Goal: Task Accomplishment & Management: Manage account settings

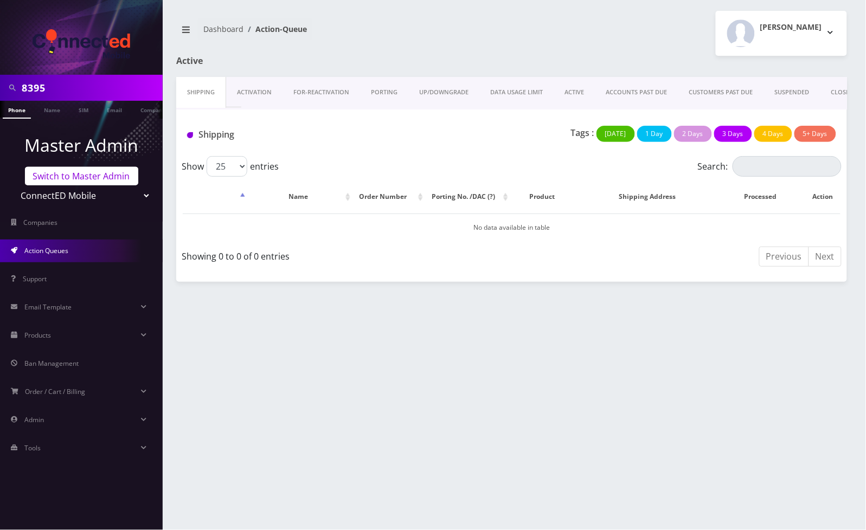
click at [73, 182] on link "Switch to Master Admin" at bounding box center [81, 176] width 113 height 18
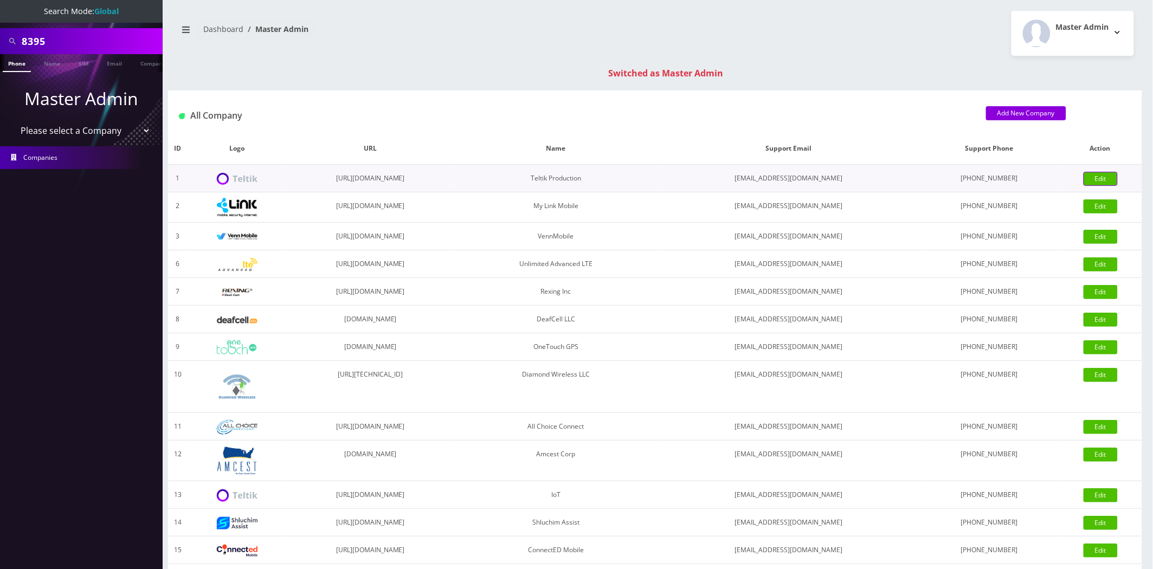
click at [862, 172] on link "Edit" at bounding box center [1101, 179] width 34 height 14
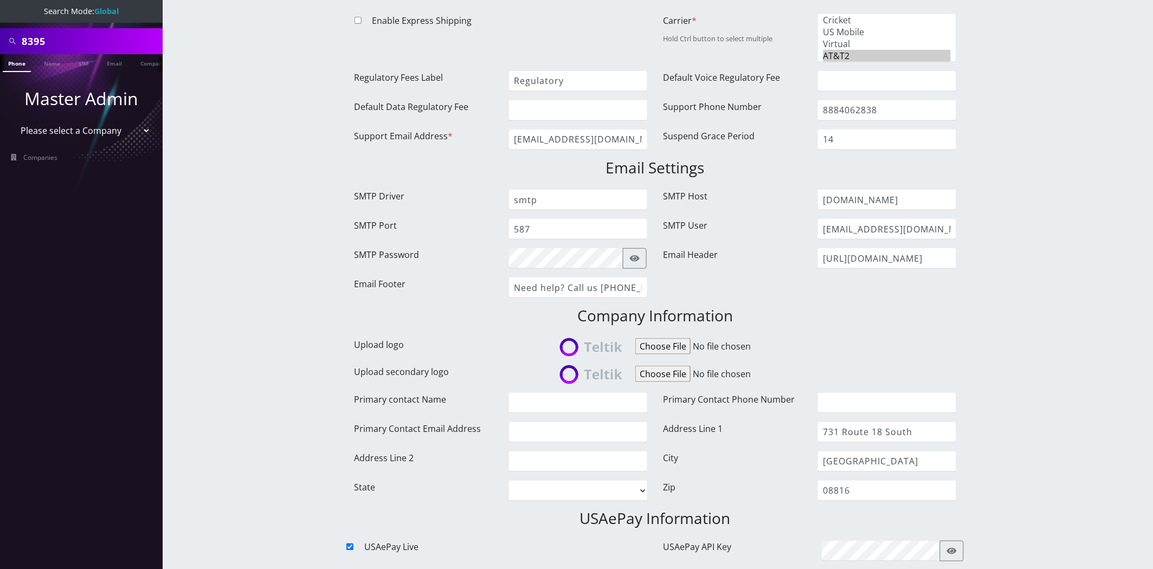
scroll to position [421, 0]
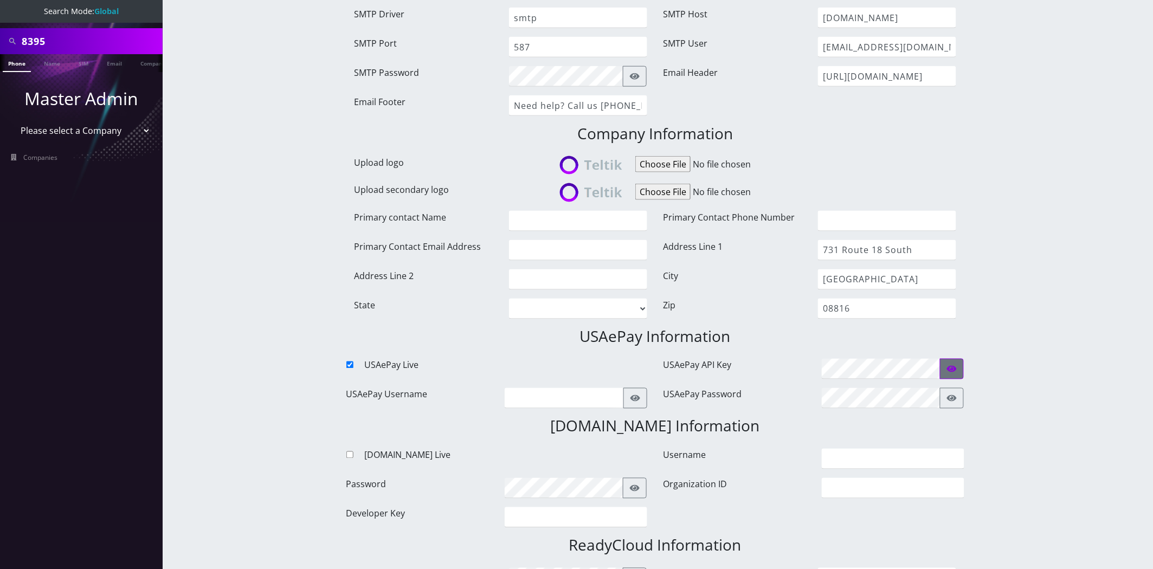
click at [960, 362] on button "button" at bounding box center [952, 369] width 24 height 21
click at [864, 362] on input "kWzDU8LG8DwMEMbLtIkrVV1jZc4W2KQI" at bounding box center [881, 369] width 119 height 21
click at [1009, 165] on div "8395 Phone Name SIM Email Company Customer Dashboard Edit Company Master Admin" at bounding box center [655, 516] width 996 height 1875
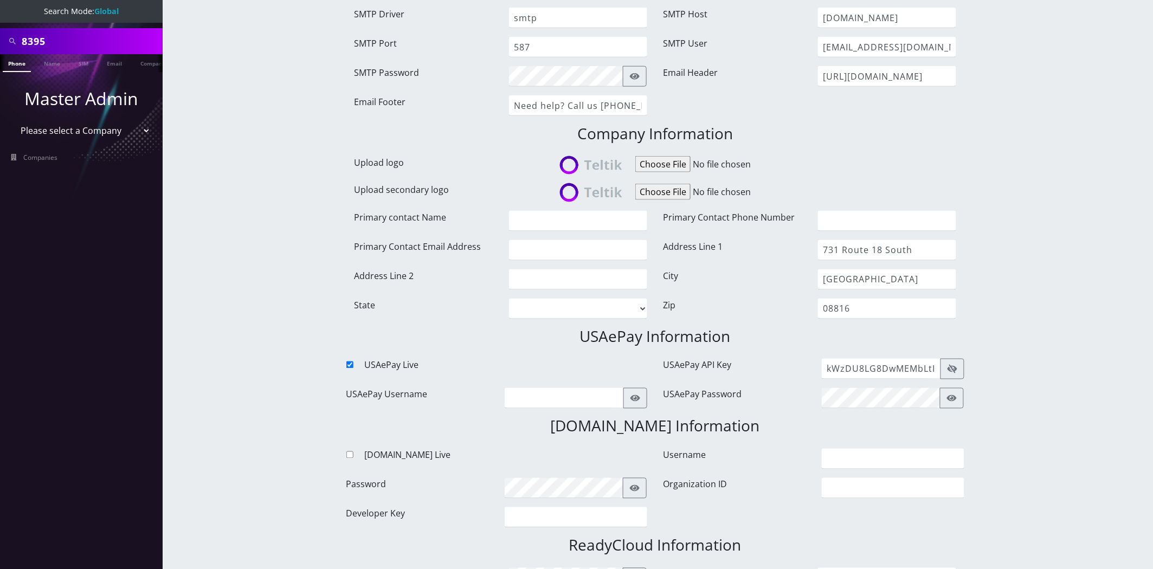
click at [1038, 158] on div "8395 Phone Name SIM Email Company Customer Dashboard Edit Company Master Admin" at bounding box center [655, 516] width 996 height 1875
click at [872, 363] on input "kWzDU8LG8DwMEMbLtIkrVV1jZc4W2KQI" at bounding box center [881, 369] width 119 height 21
paste input "XaLPhd6HGCdHaC8EXG19Cjnj6WWCCXwm"
type input "XaLPhd6HGCdHaC8EXG19Cjnj6WWCCXwm"
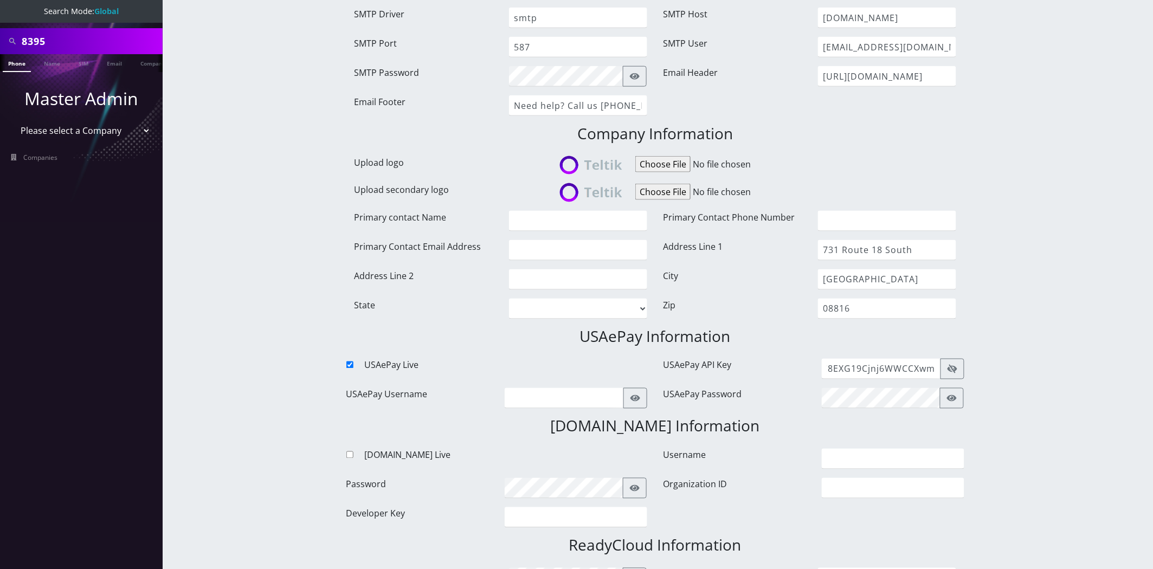
scroll to position [0, 0]
click at [1006, 285] on div "8395 Phone Name SIM Email Company Customer Dashboard Edit Company Master Admin" at bounding box center [655, 516] width 996 height 1875
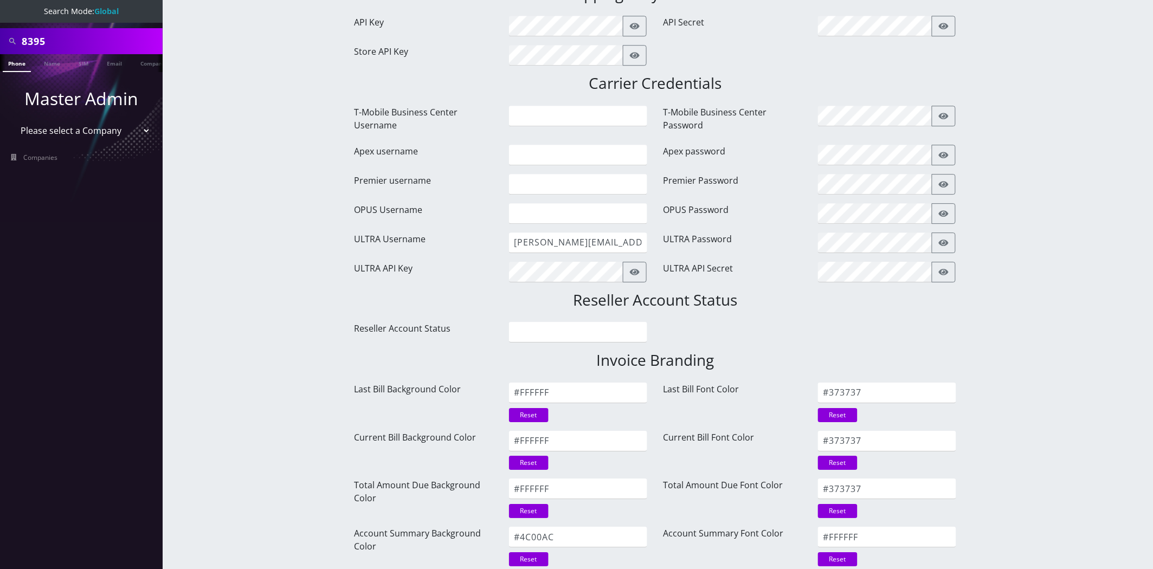
scroll to position [1304, 0]
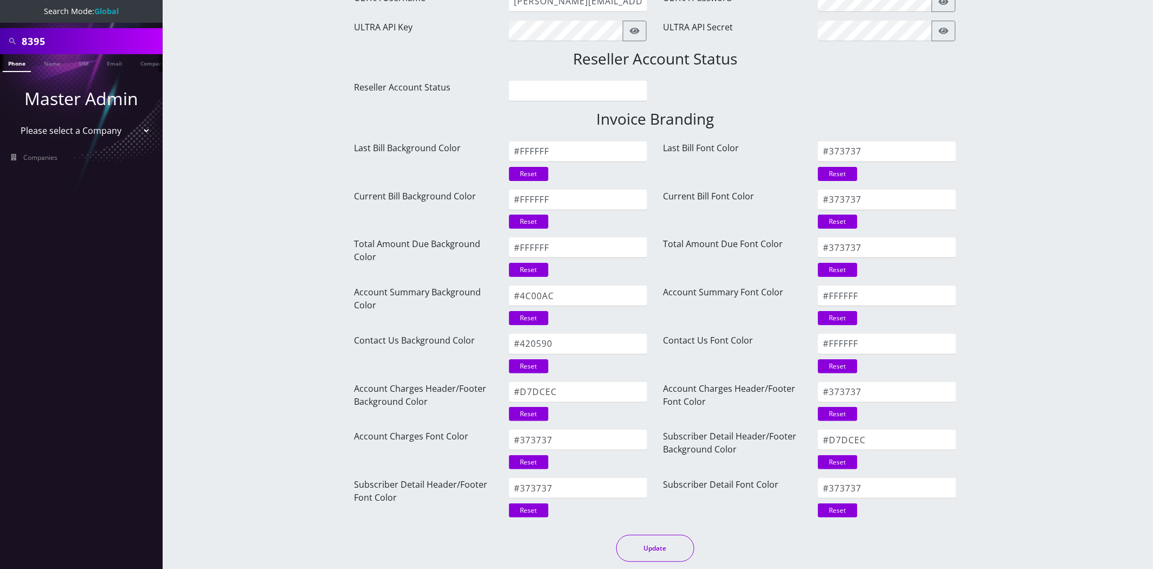
click at [672, 548] on button "Update" at bounding box center [655, 548] width 78 height 27
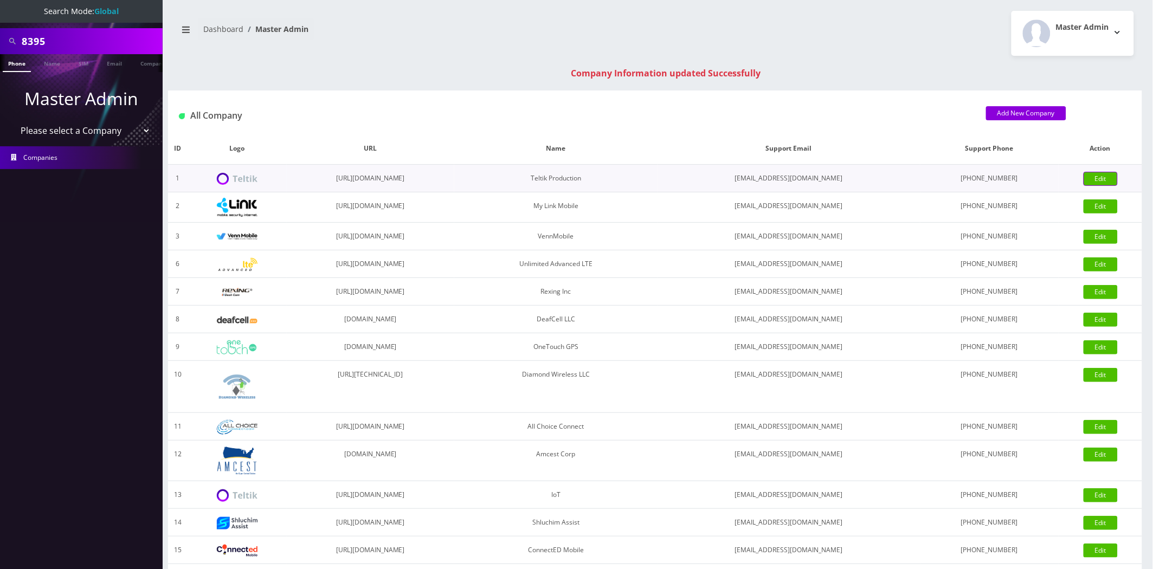
click at [1093, 172] on link "Edit" at bounding box center [1101, 179] width 34 height 14
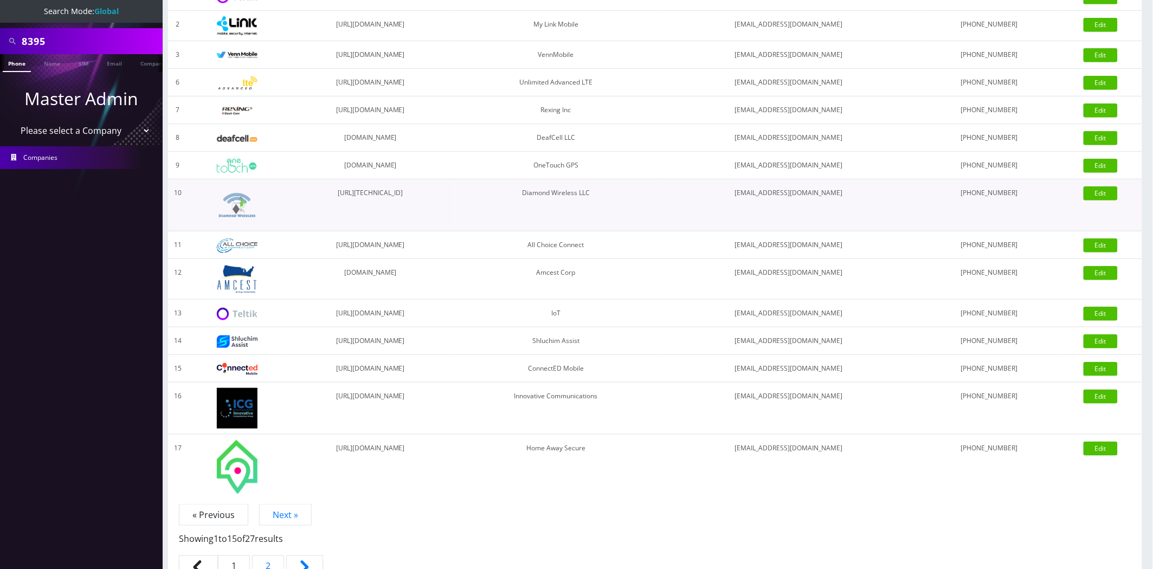
scroll to position [203, 0]
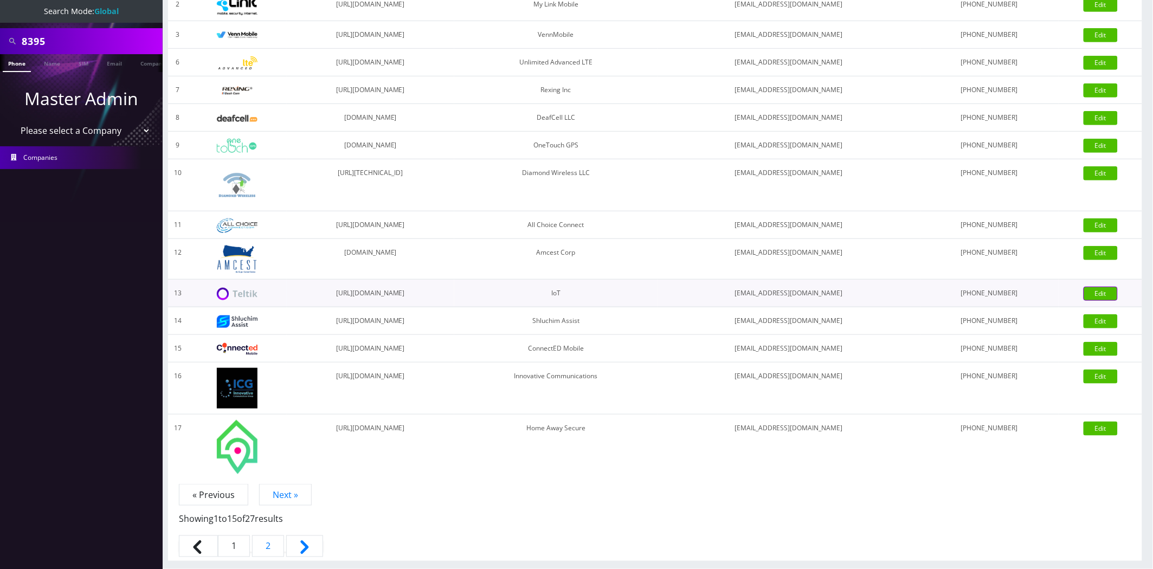
click at [1088, 293] on link "Edit" at bounding box center [1101, 294] width 34 height 14
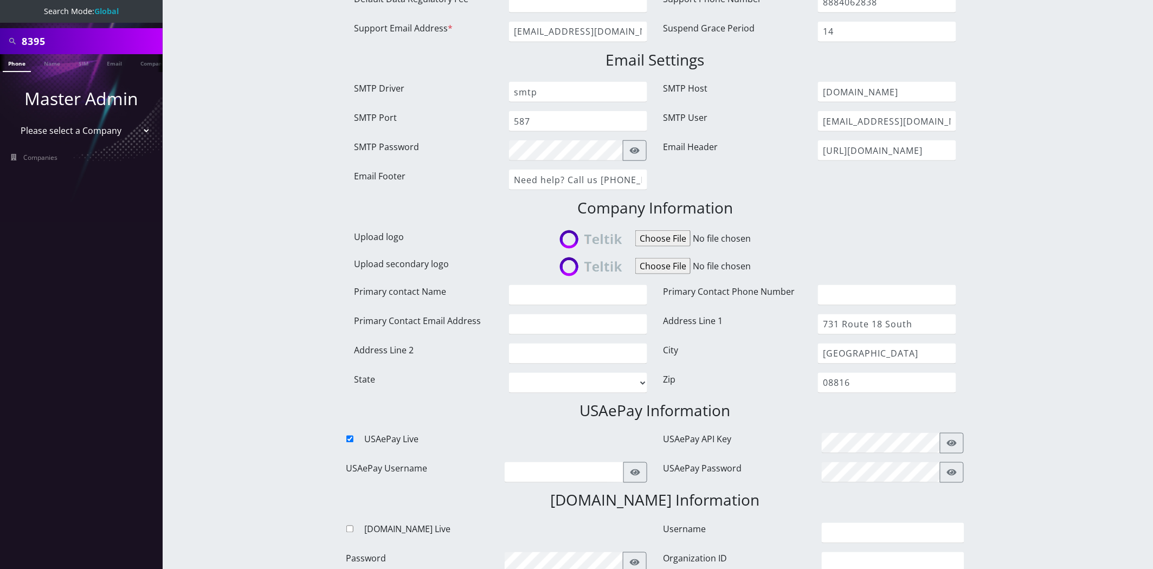
scroll to position [421, 0]
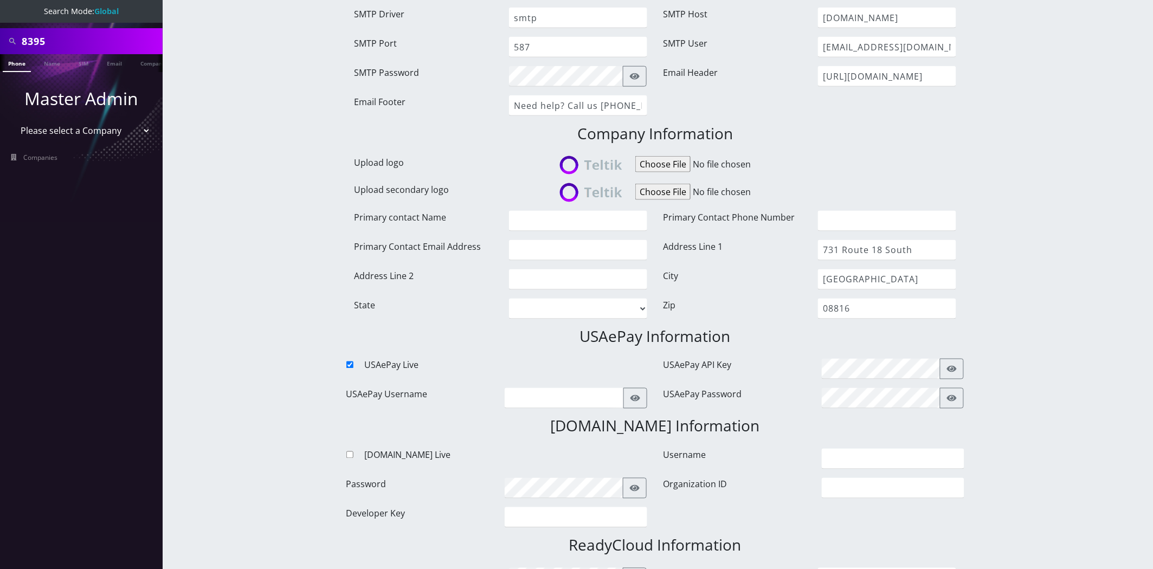
drag, startPoint x: 964, startPoint y: 368, endPoint x: 949, endPoint y: 367, distance: 14.6
click at [963, 368] on div "XaLPhd6HGCdHaC8EXG19Cjnj6WWCCXwm" at bounding box center [893, 369] width 159 height 21
click at [949, 367] on icon "button" at bounding box center [952, 369] width 10 height 7
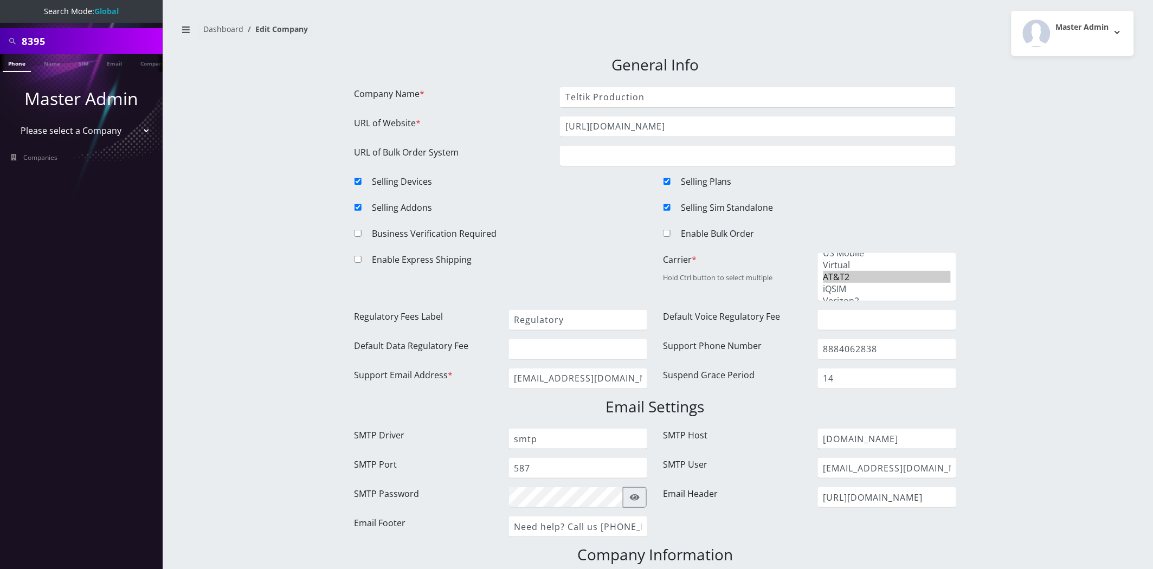
scroll to position [0, 5]
click at [96, 134] on select "Please select a Company Teltik Production My Link Mobile VennMobile Unlimited A…" at bounding box center [81, 130] width 138 height 21
click at [77, 111] on li "Master Admin Please select a Company Teltik Production My Link Mobile VennMobil…" at bounding box center [81, 113] width 163 height 61
click at [76, 133] on select "Please select a Company Teltik Production My Link Mobile VennMobile Unlimited A…" at bounding box center [81, 130] width 138 height 21
click at [106, 98] on p "Master Admin" at bounding box center [81, 99] width 163 height 26
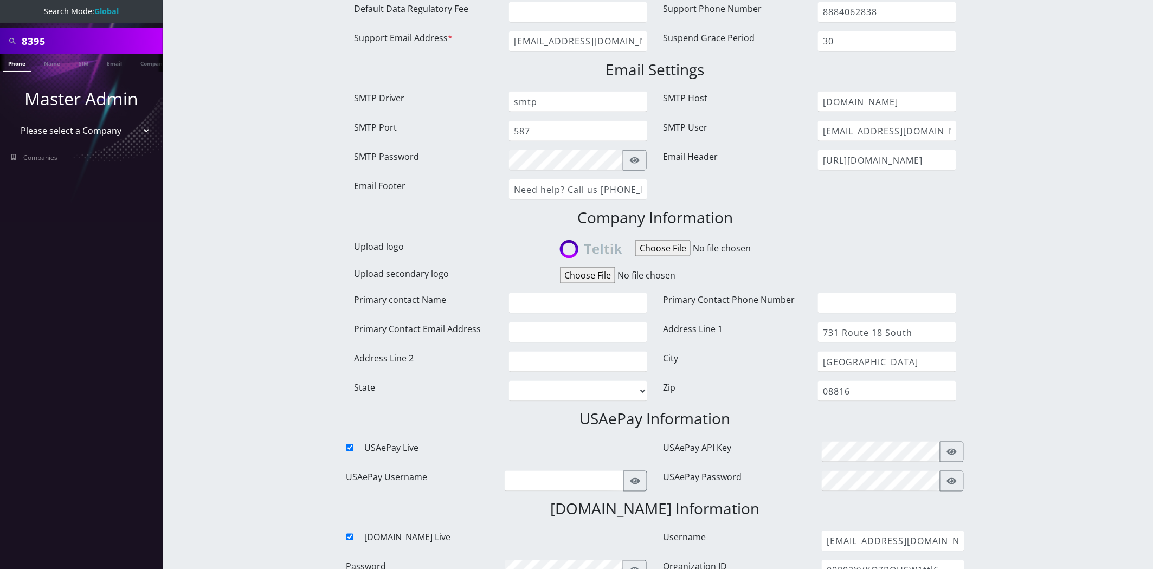
scroll to position [361, 0]
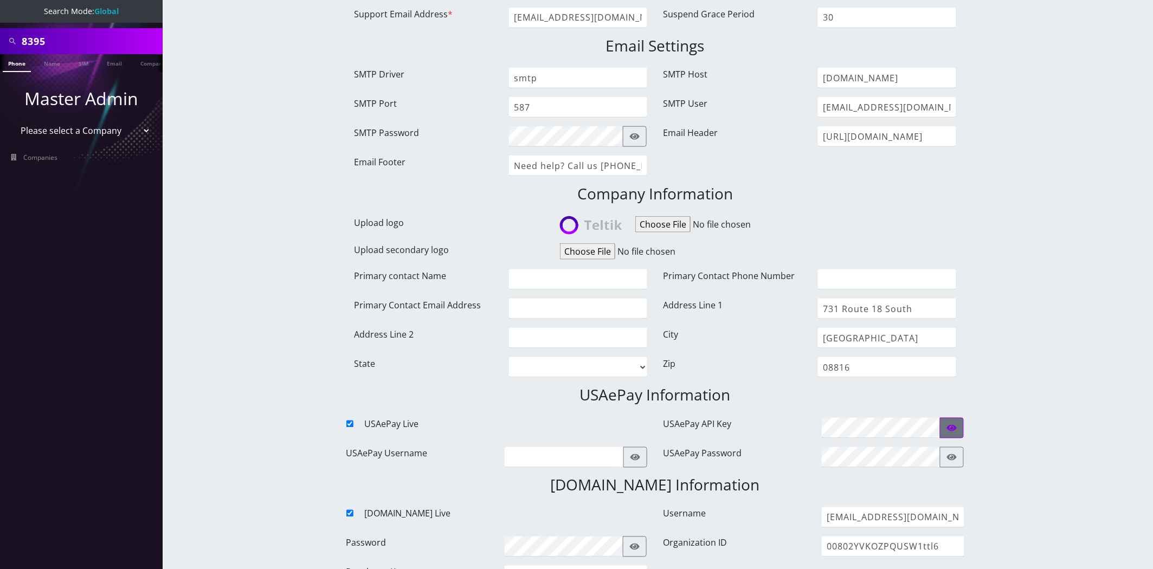
click at [961, 423] on button "button" at bounding box center [952, 428] width 24 height 21
click at [864, 551] on input "00802YVKOZPQUSW1ttl6" at bounding box center [893, 547] width 143 height 21
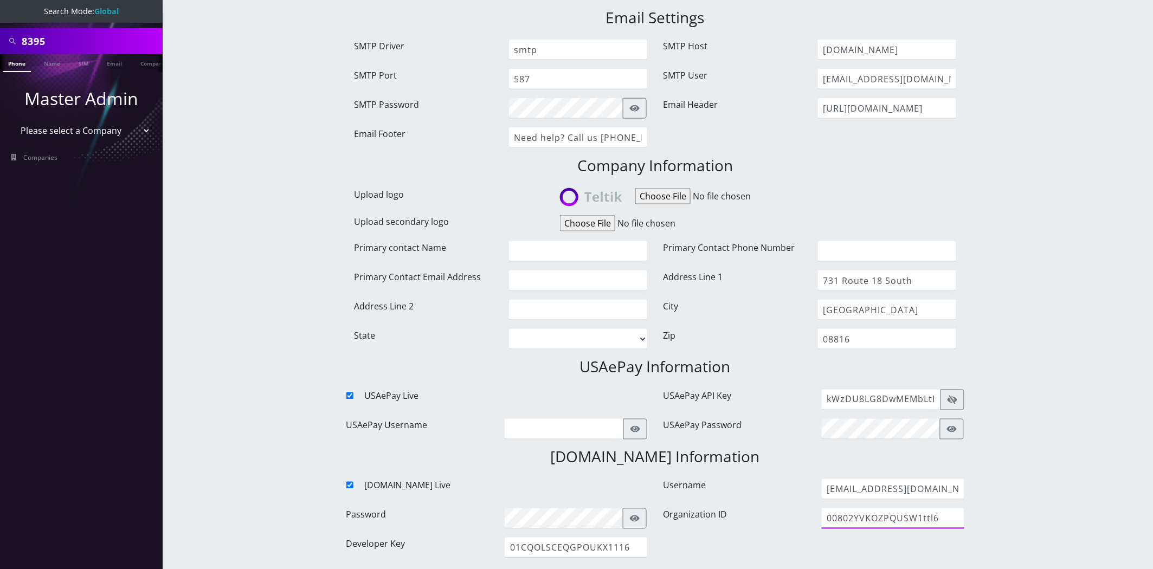
scroll to position [421, 0]
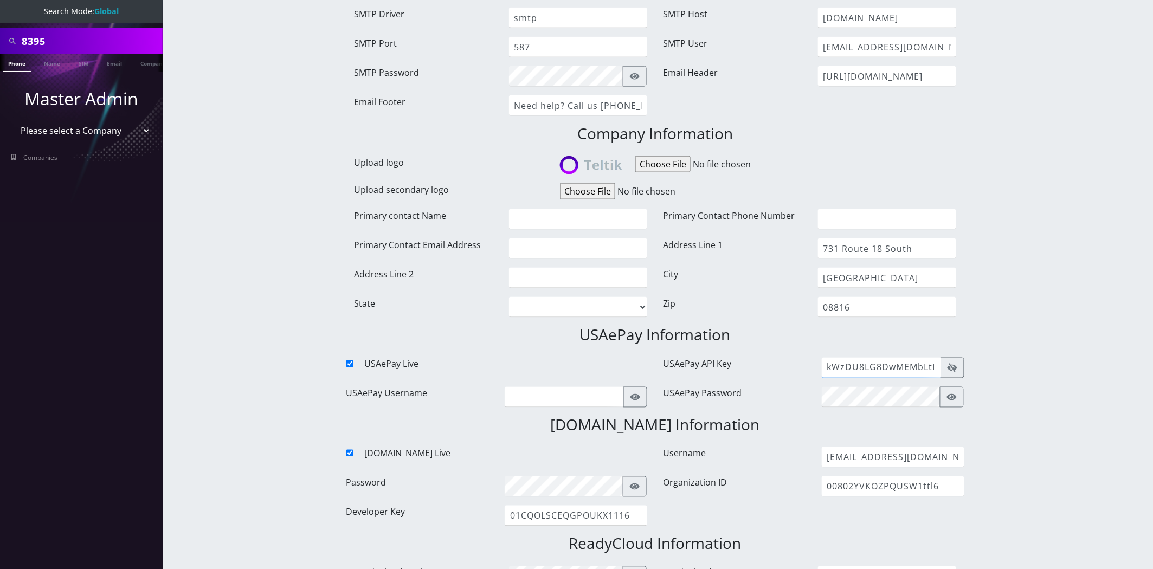
click at [899, 361] on input "kWzDU8LG8DwMEMbLtIkrVV1jZc4W2KQI" at bounding box center [881, 368] width 119 height 21
paste input "XaLPhd6HGCdHaC8EXG19Cjnj6WWCCXwm"
type input "XaLPhd6HGCdHaC8EXG19Cjnj6WWCCXwm"
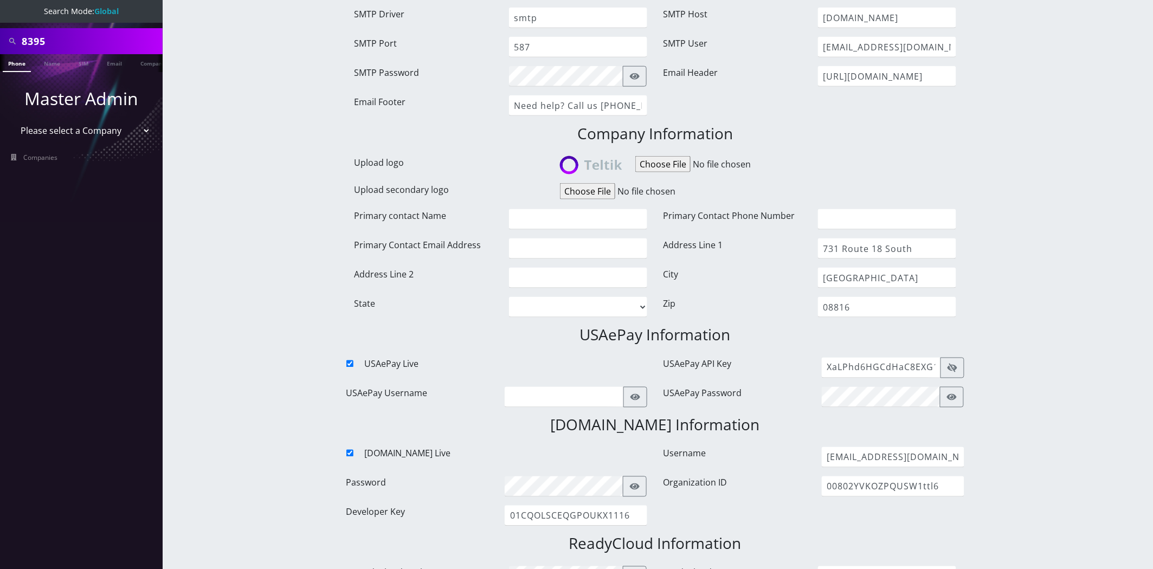
click at [1070, 337] on div "8395 Phone Name SIM Email Company Customer Dashboard Edit Company Master Admin" at bounding box center [655, 515] width 996 height 1873
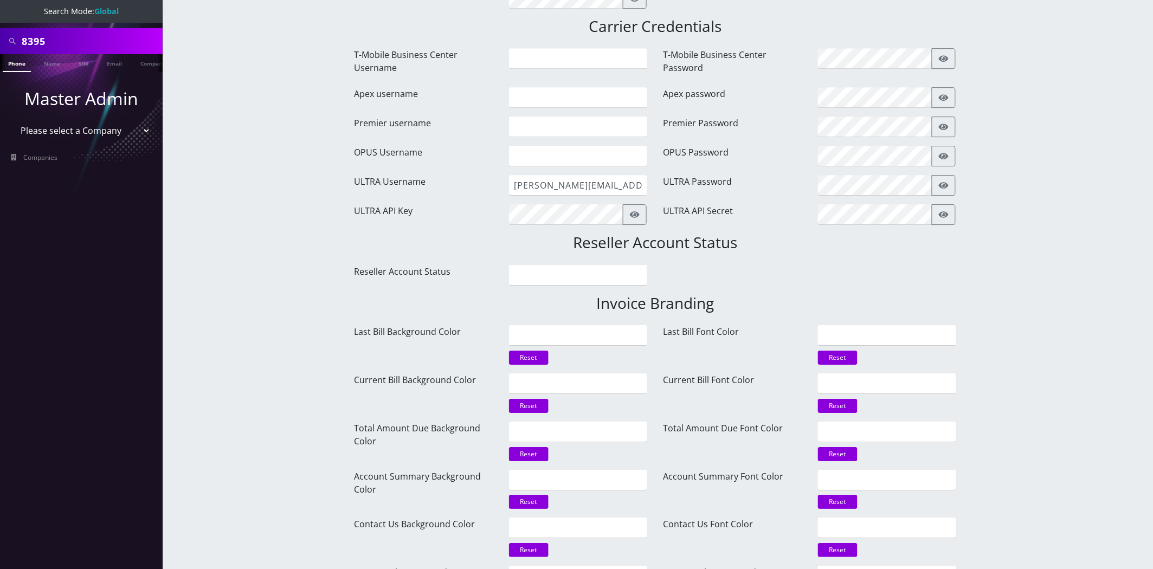
scroll to position [1303, 0]
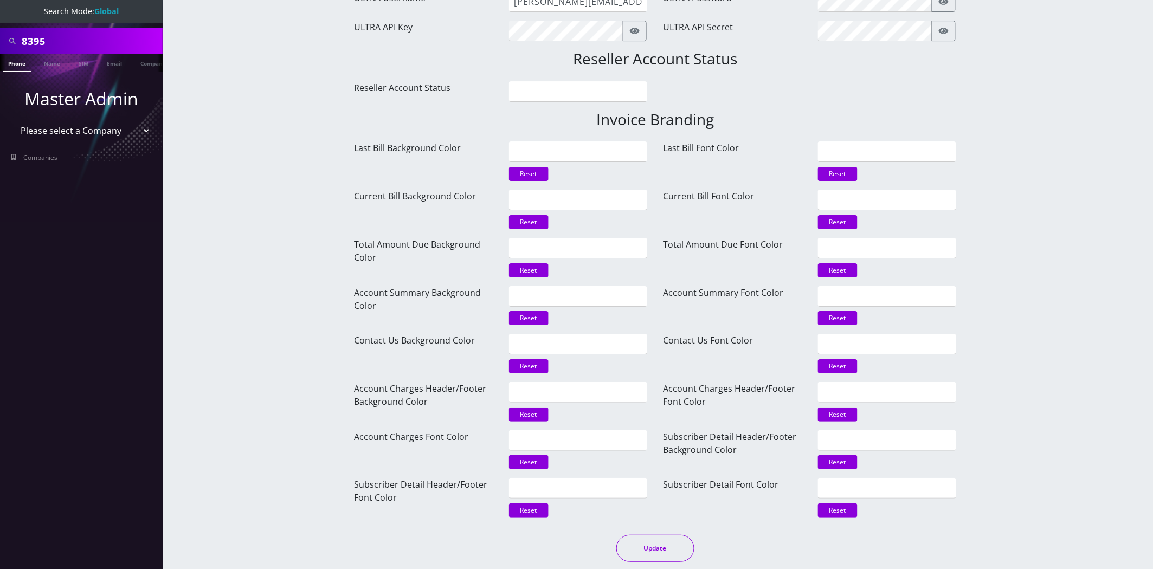
click at [668, 538] on button "Update" at bounding box center [655, 548] width 78 height 27
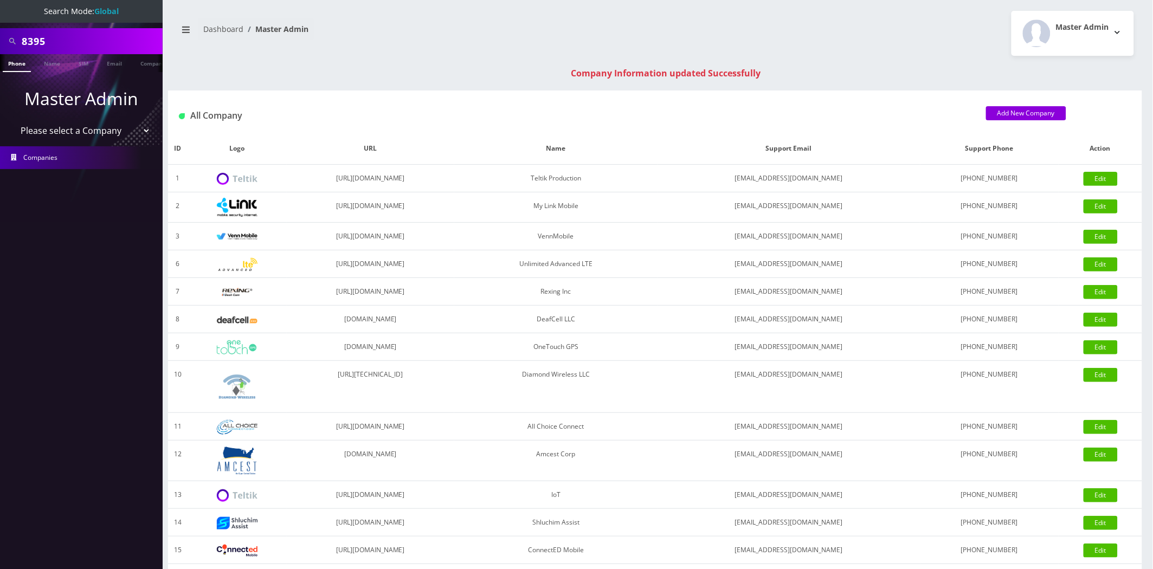
click at [80, 126] on select "Please select a Company Teltik Production My Link Mobile VennMobile Unlimited A…" at bounding box center [81, 130] width 138 height 21
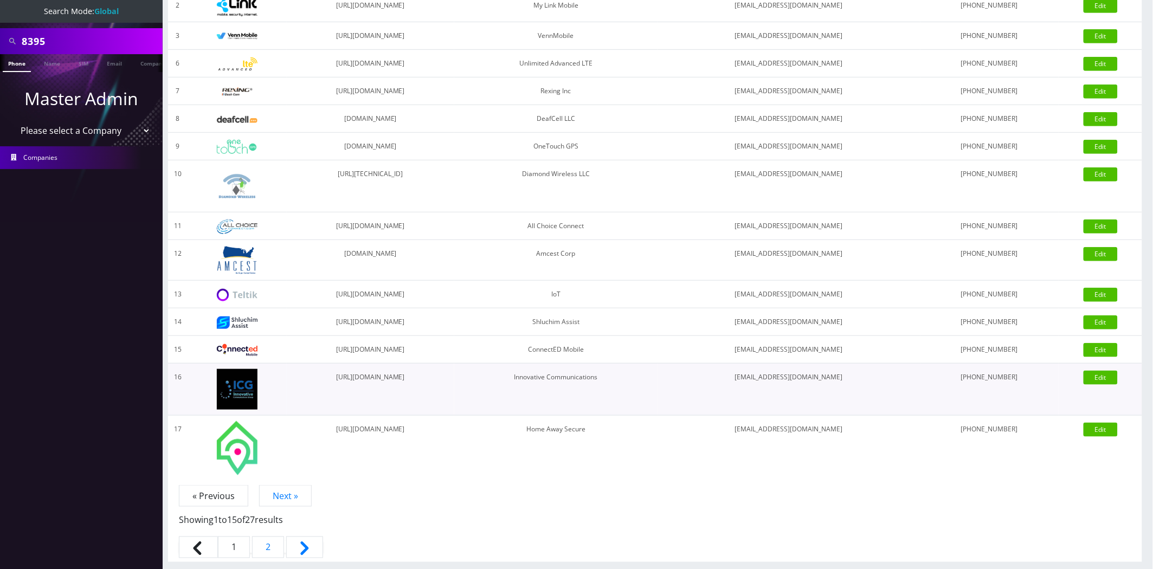
scroll to position [203, 0]
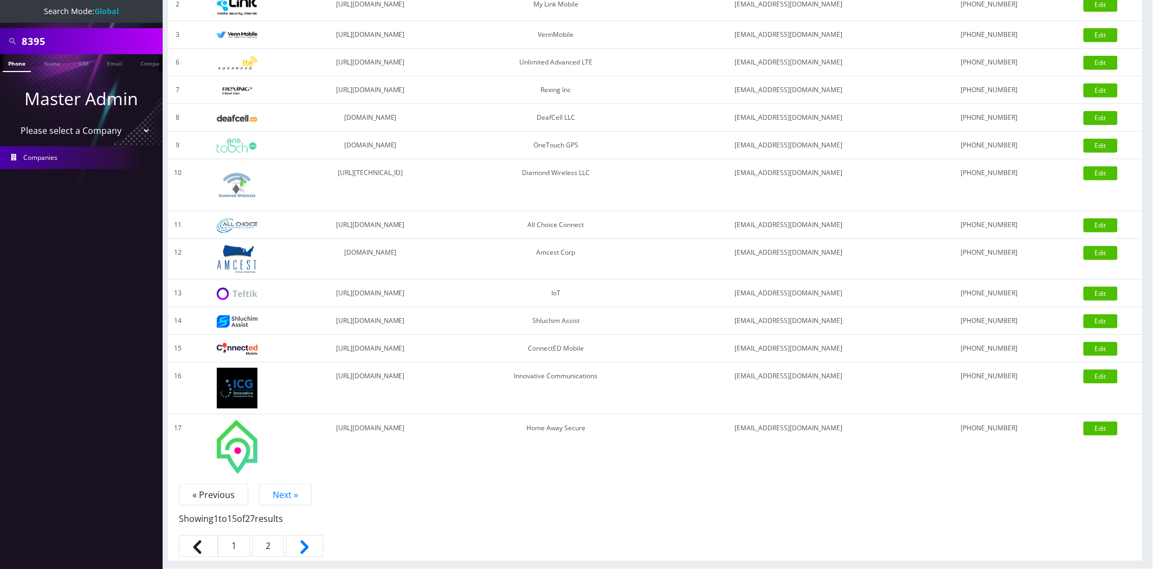
click at [278, 542] on link "2" at bounding box center [268, 547] width 32 height 22
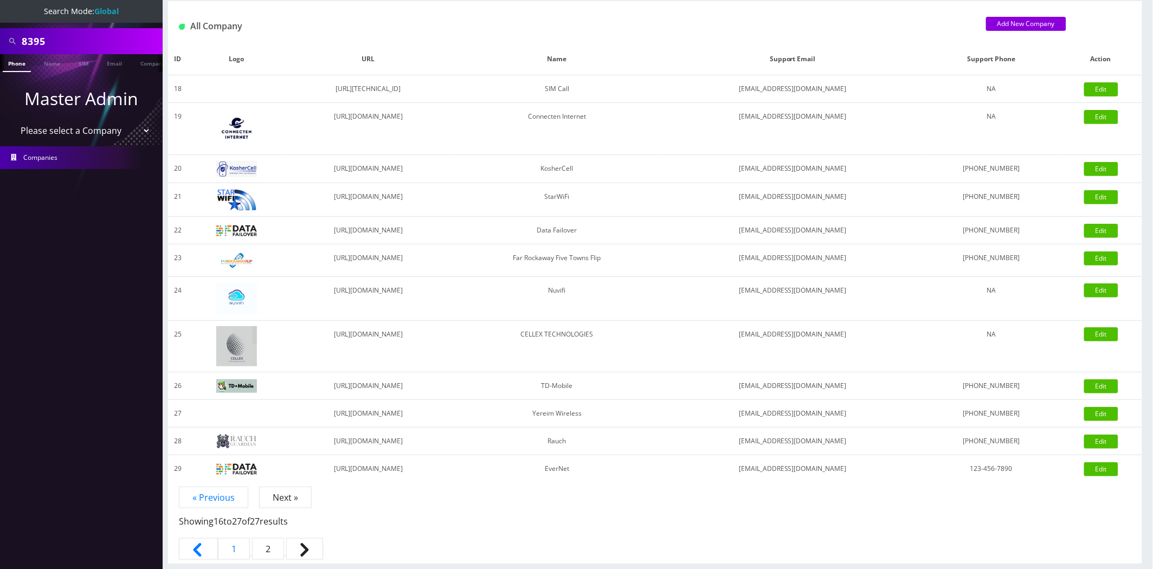
scroll to position [67, 0]
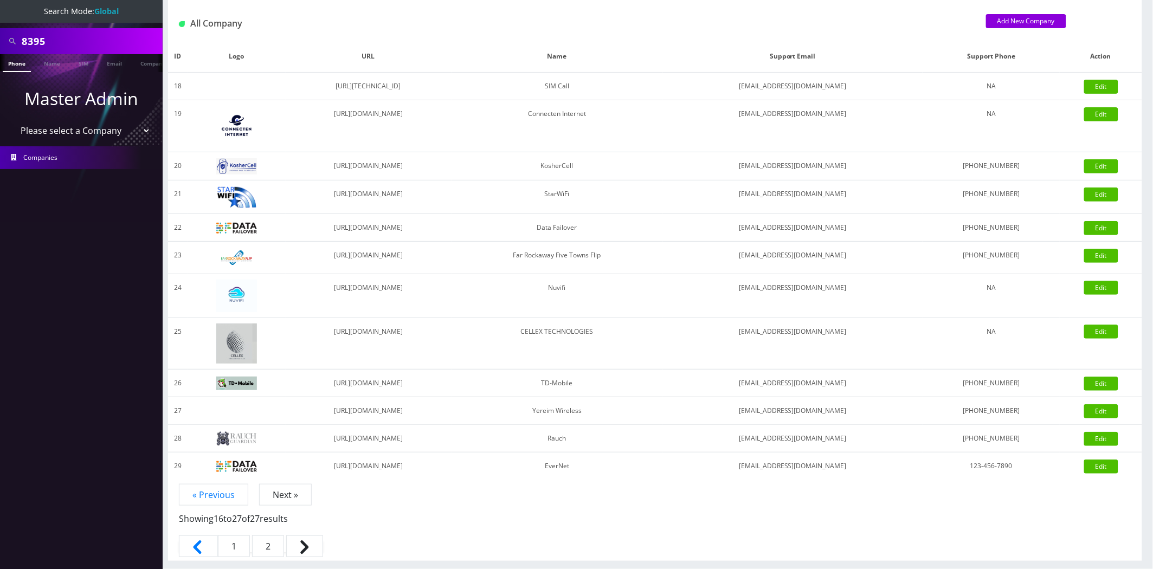
click at [234, 546] on link "1" at bounding box center [234, 547] width 32 height 22
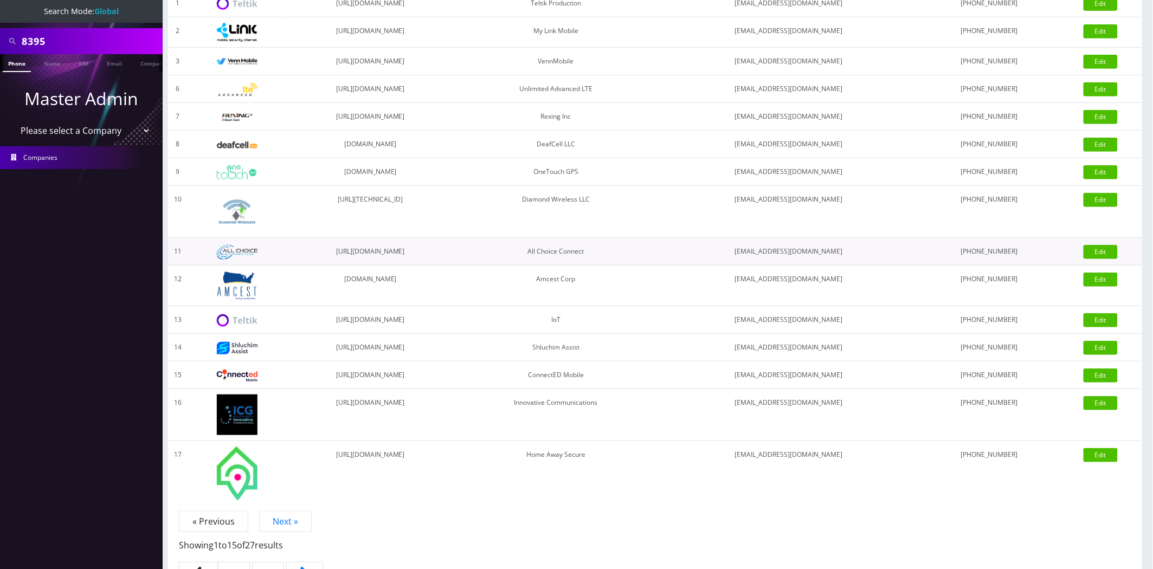
scroll to position [116, 0]
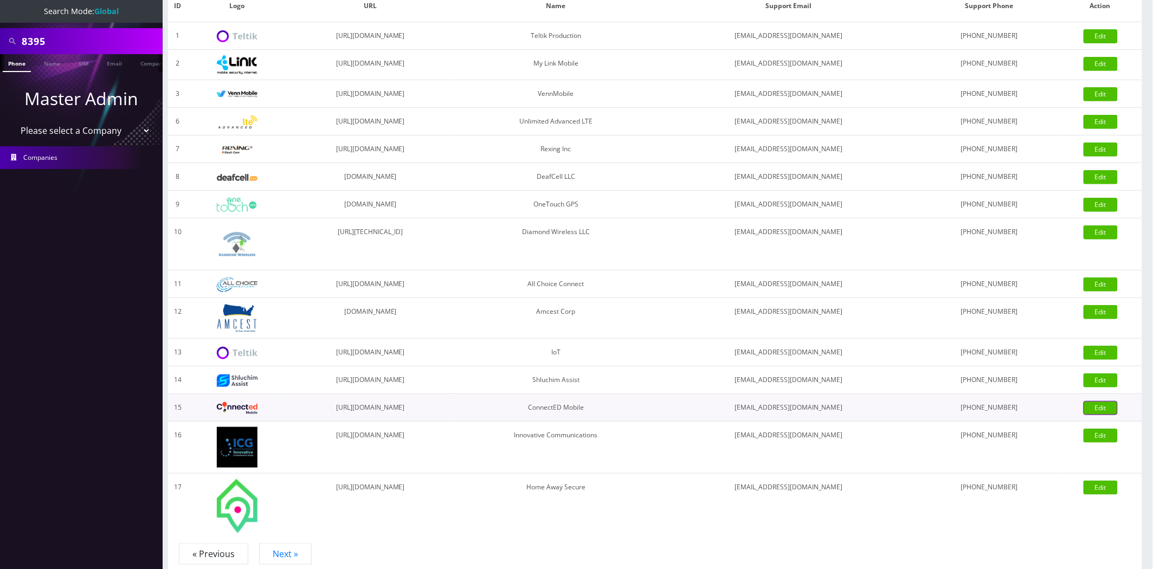
click at [1102, 408] on link "Edit" at bounding box center [1101, 408] width 34 height 14
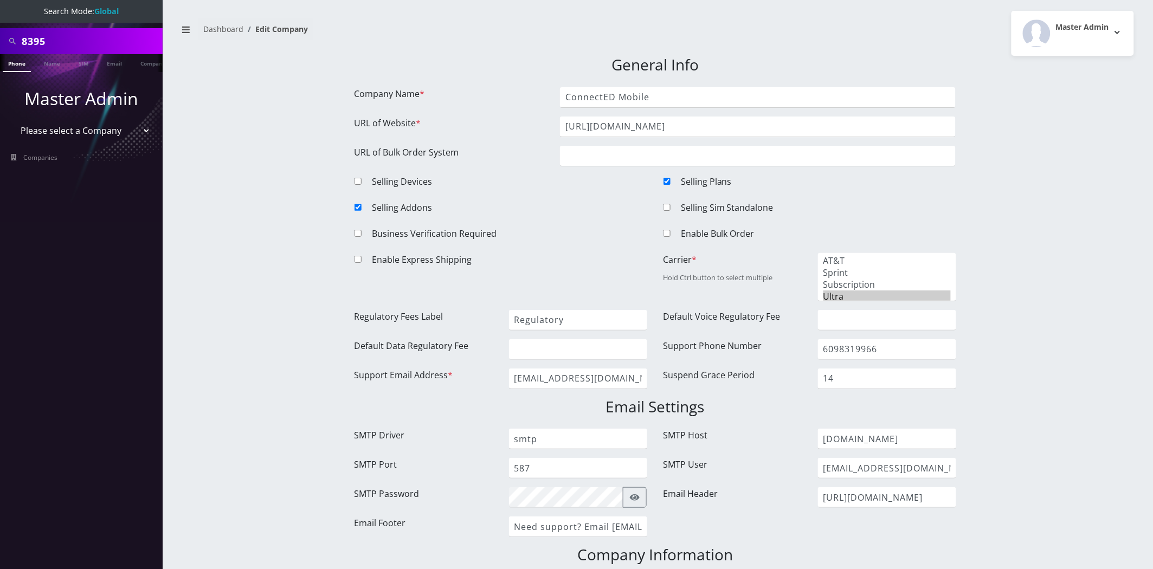
scroll to position [11, 0]
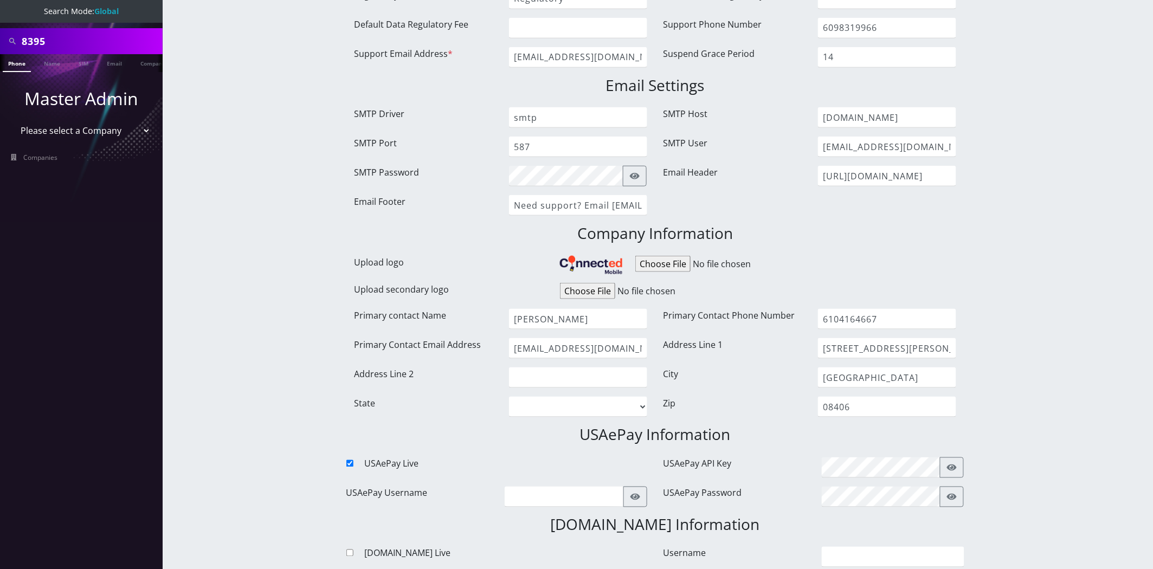
scroll to position [421, 0]
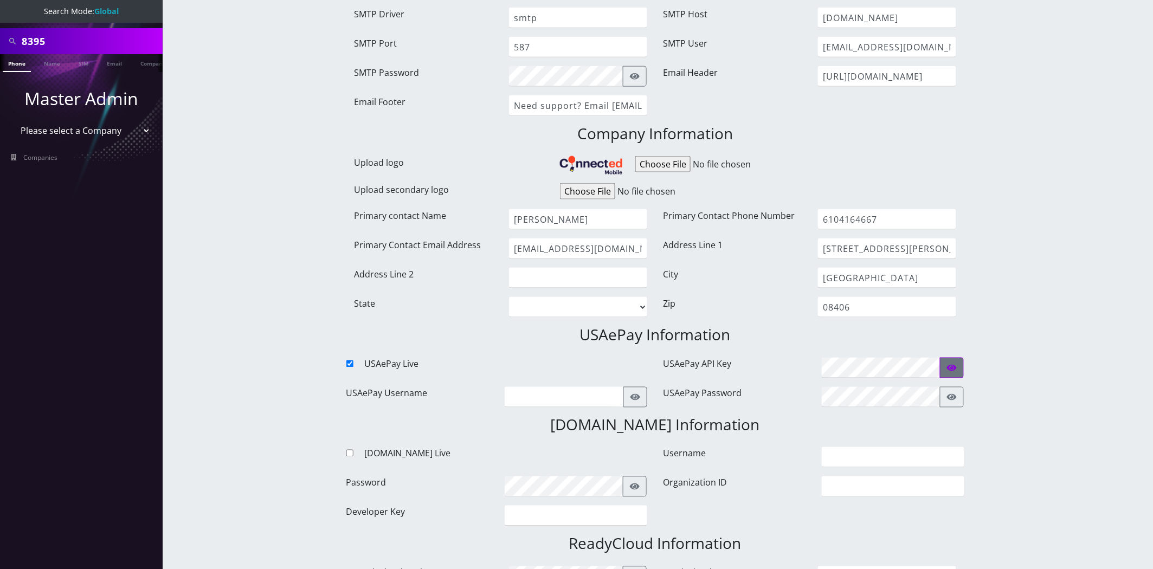
click at [962, 375] on button "button" at bounding box center [952, 368] width 24 height 21
click at [876, 365] on input "kWzDU8LG8DwMEMbLtIkrVV1jZc4W2KQI" at bounding box center [881, 368] width 119 height 21
click at [866, 362] on input "kWzDU8LG8DwMEMbLtIkrVV1jZc4W2KQI" at bounding box center [881, 368] width 119 height 21
paste input "wOsY8gW7NQdzWLQK9wJ5L1mEVvmmc2MB"
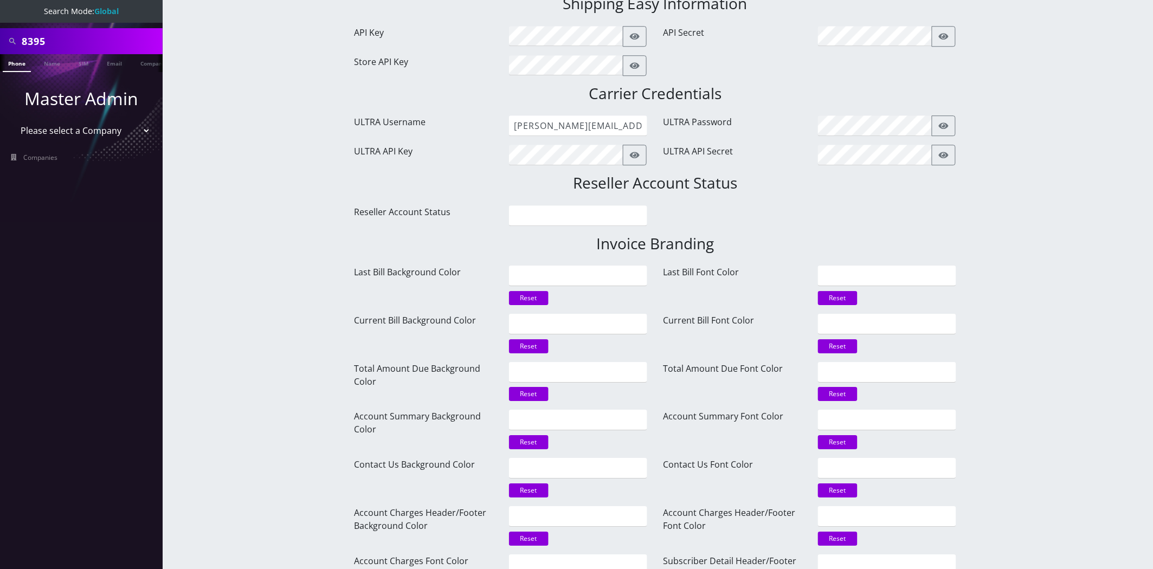
scroll to position [1175, 0]
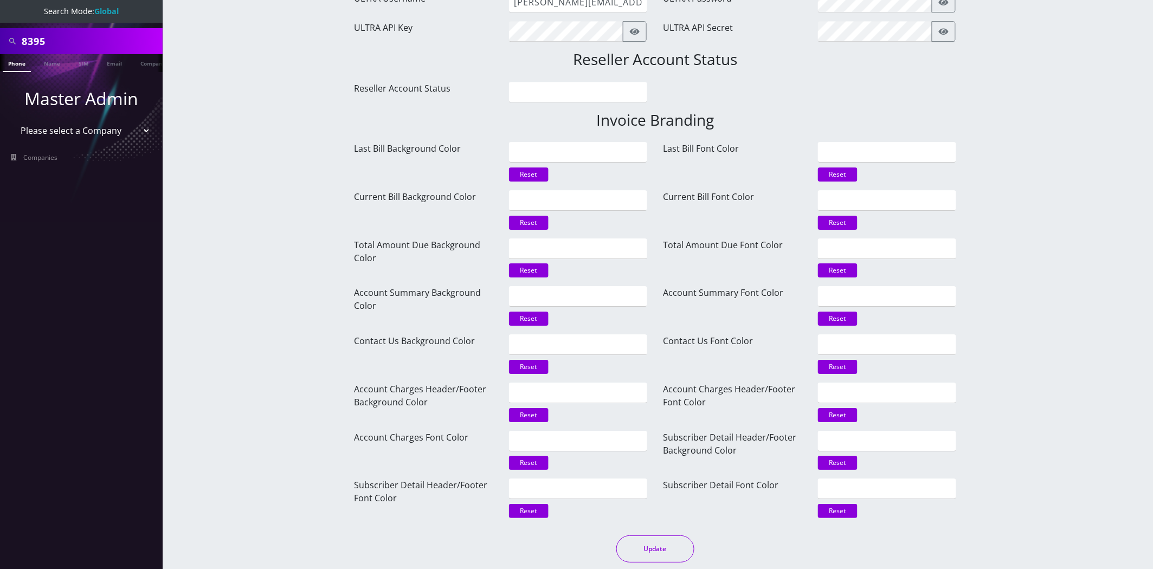
type input "wOsY8gW7NQdzWLQK9wJ5L1mEVvmmc2MB"
click at [640, 560] on button "Update" at bounding box center [655, 549] width 78 height 27
